Goal: Information Seeking & Learning: Learn about a topic

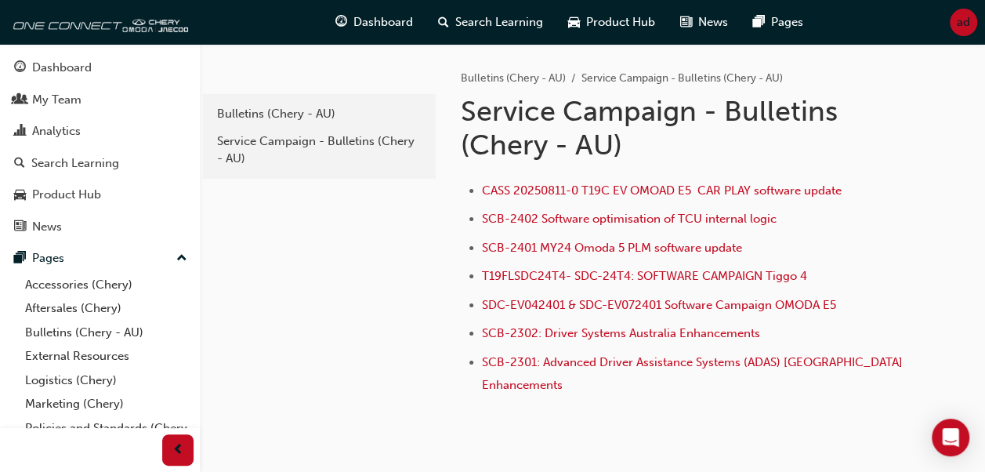
click at [397, 301] on div "e85f914b-8380-4b90-a255-4e94a5c53783 Bulletins (Chery - AU) Service Campaign - …" at bounding box center [318, 252] width 236 height 416
click at [327, 122] on link "Bulletins (Chery - AU)" at bounding box center [319, 113] width 220 height 27
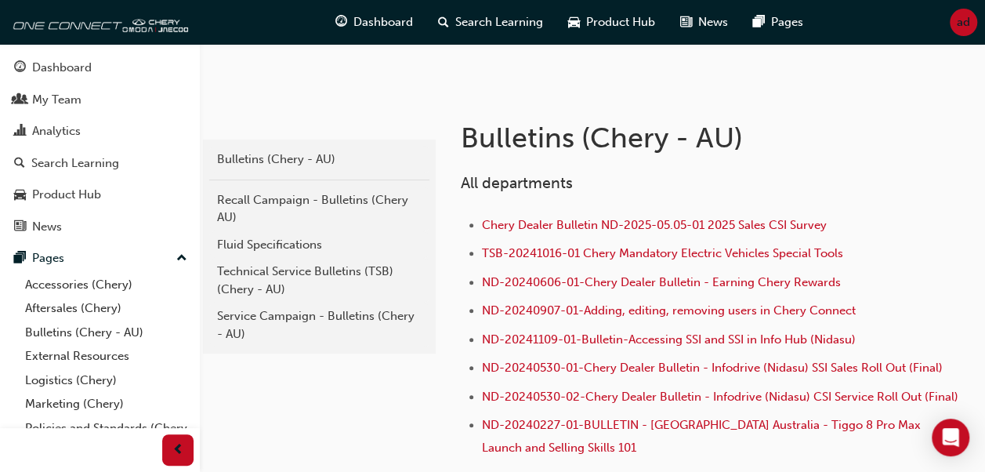
scroll to position [217, 0]
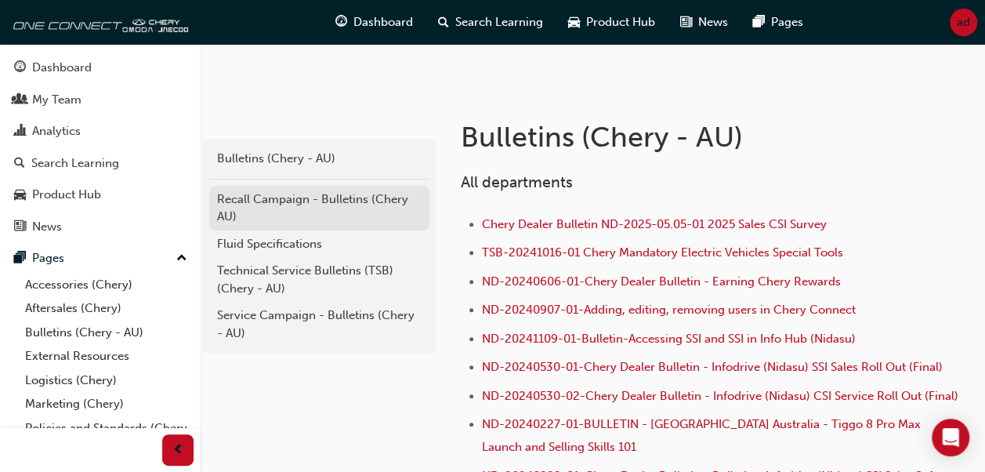
click at [316, 215] on div "Recall Campaign - Bulletins (Chery AU)" at bounding box center [319, 207] width 204 height 35
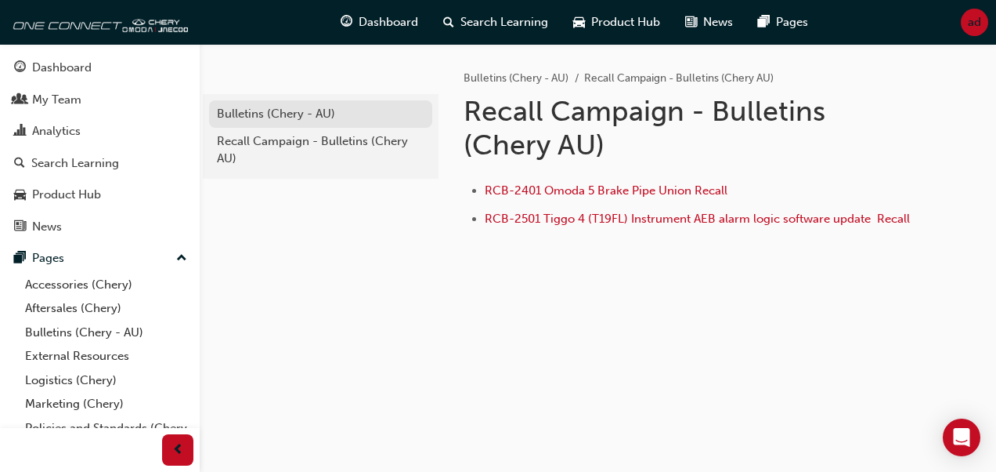
click at [309, 118] on div "Bulletins (Chery - AU)" at bounding box center [321, 114] width 208 height 18
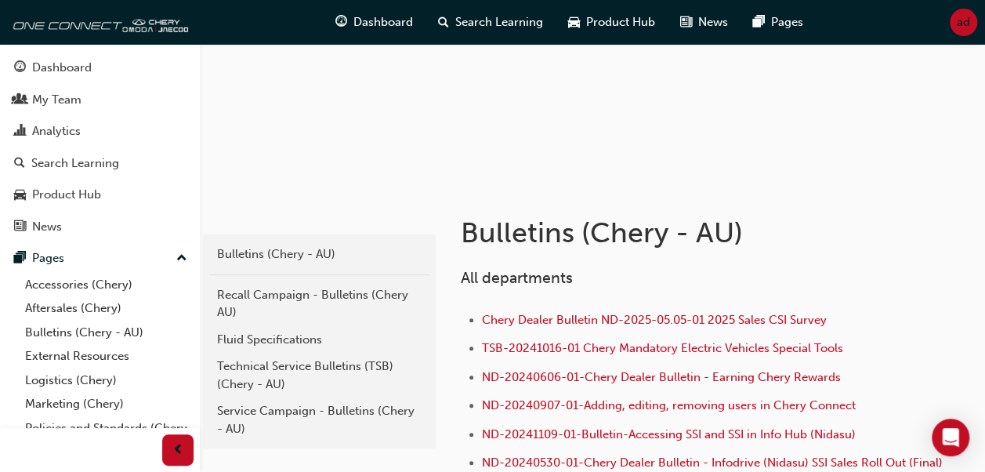
scroll to position [124, 0]
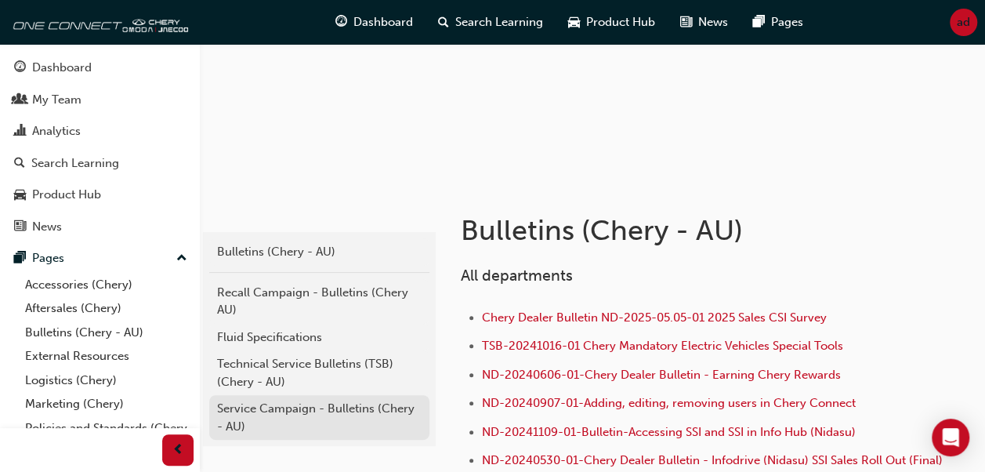
click at [284, 414] on div "Service Campaign - Bulletins (Chery - AU)" at bounding box center [319, 417] width 204 height 35
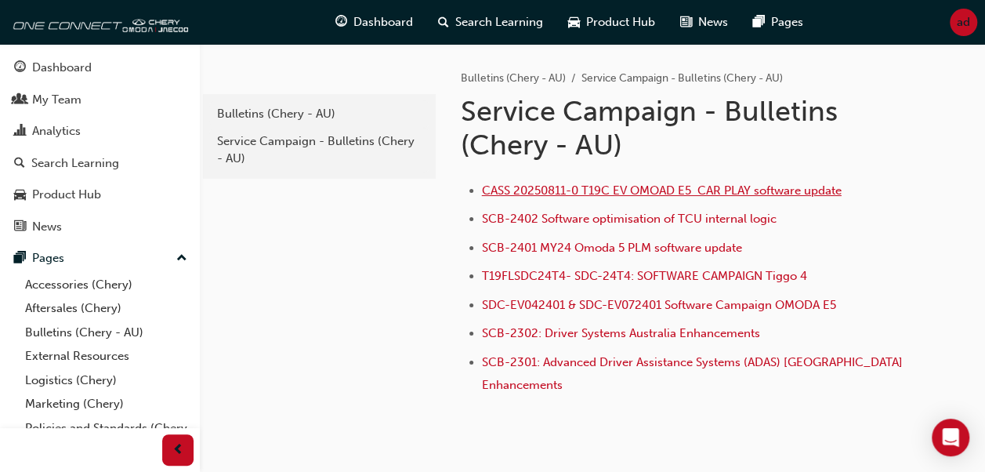
click at [592, 189] on span "CASS 20250811-0 T19C EV OMOAD E5 CAR PLAY software update" at bounding box center [662, 190] width 360 height 14
drag, startPoint x: 357, startPoint y: 282, endPoint x: 398, endPoint y: 217, distance: 76.7
click at [398, 217] on div "e85f914b-8380-4b90-a255-4e94a5c53783 Bulletins (Chery - AU) Service Campaign - …" at bounding box center [318, 252] width 236 height 416
click at [559, 191] on span "CASS 20250811-0 T19C EV OMOAD E5 CAR PLAY software update" at bounding box center [662, 190] width 360 height 14
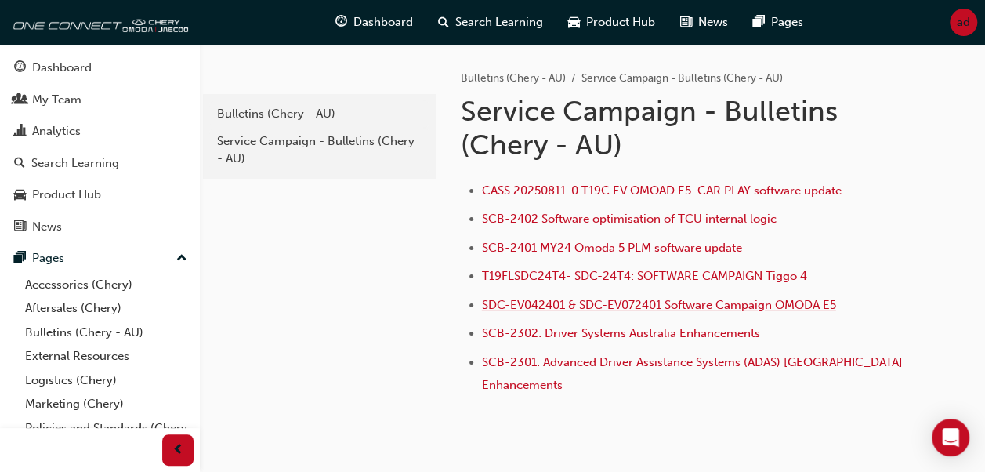
click at [603, 307] on span "SDC-EV042401 & SDC-EV072401 Software Campaign OMODA E5" at bounding box center [659, 305] width 354 height 14
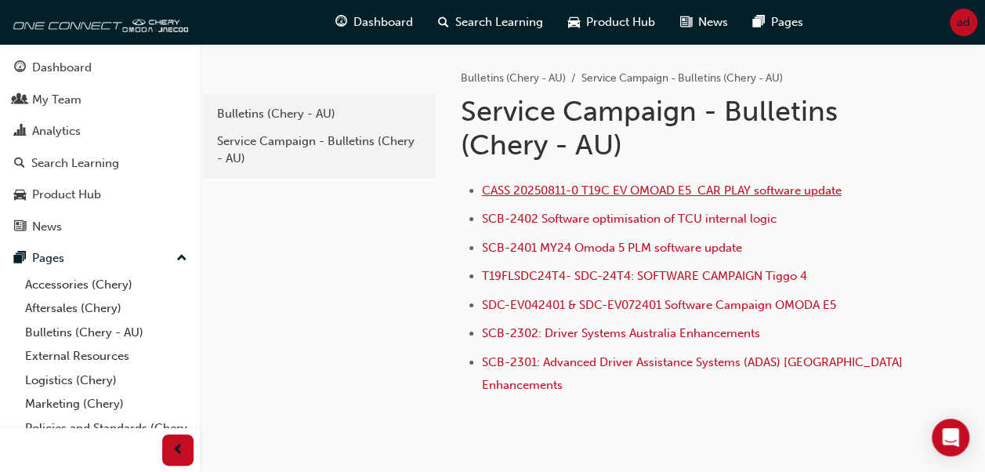
click at [604, 186] on span "CASS 20250811-0 T19C EV OMOAD E5 CAR PLAY software update" at bounding box center [662, 190] width 360 height 14
click at [520, 191] on span "CASS 20250811-0 T19C EV OMOAD E5 CAR PLAY software update" at bounding box center [662, 190] width 360 height 14
